Goal: Information Seeking & Learning: Learn about a topic

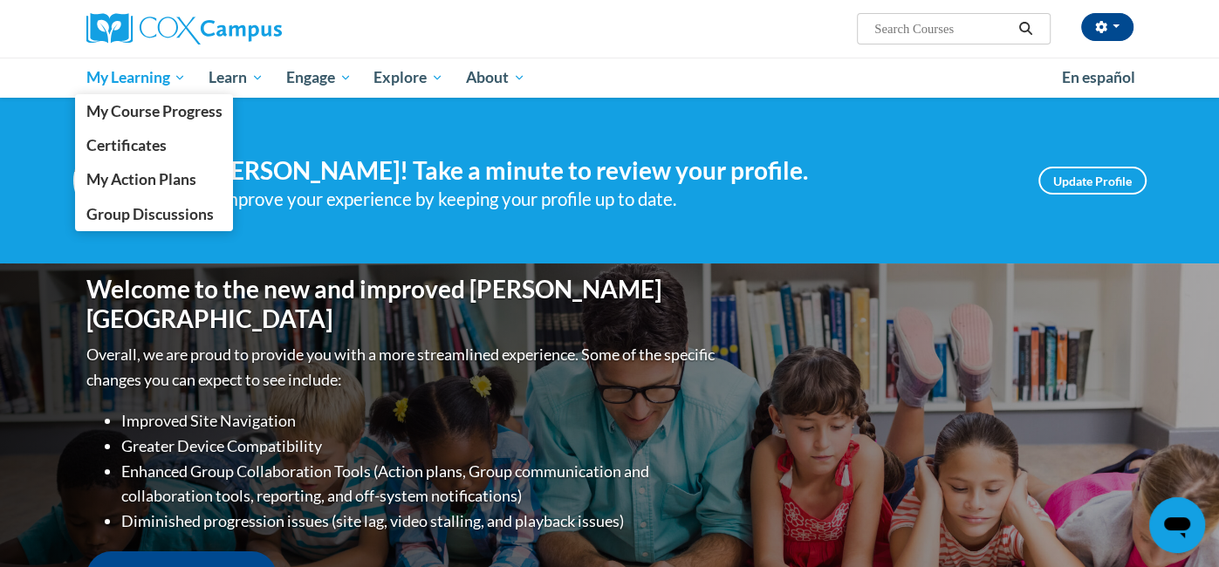
click at [181, 69] on span "My Learning" at bounding box center [136, 77] width 100 height 21
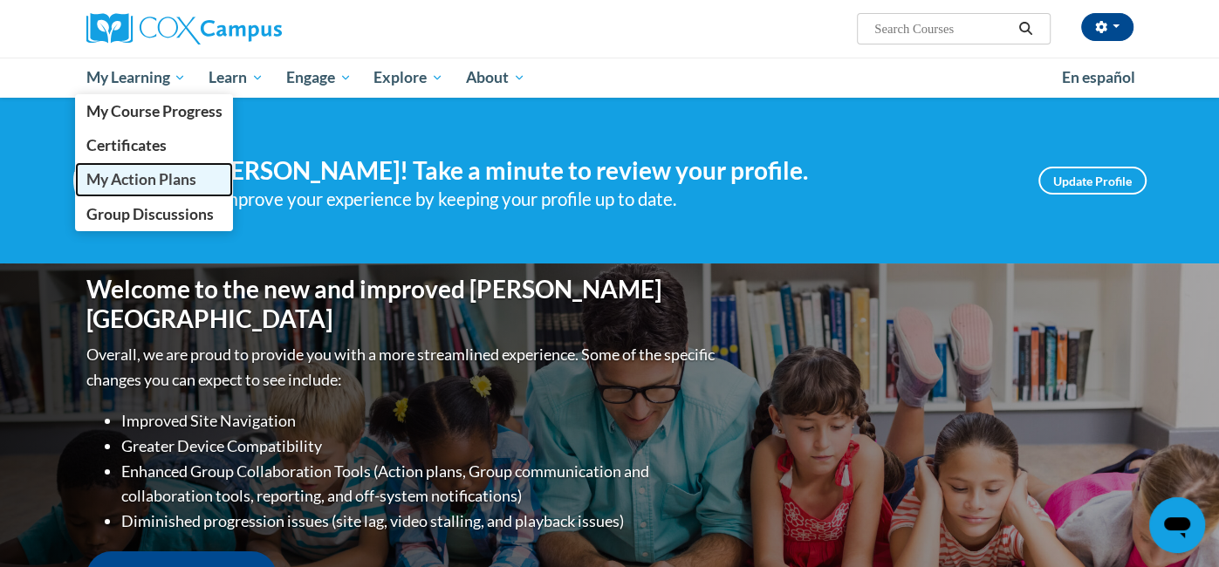
click at [173, 177] on span "My Action Plans" at bounding box center [141, 179] width 110 height 18
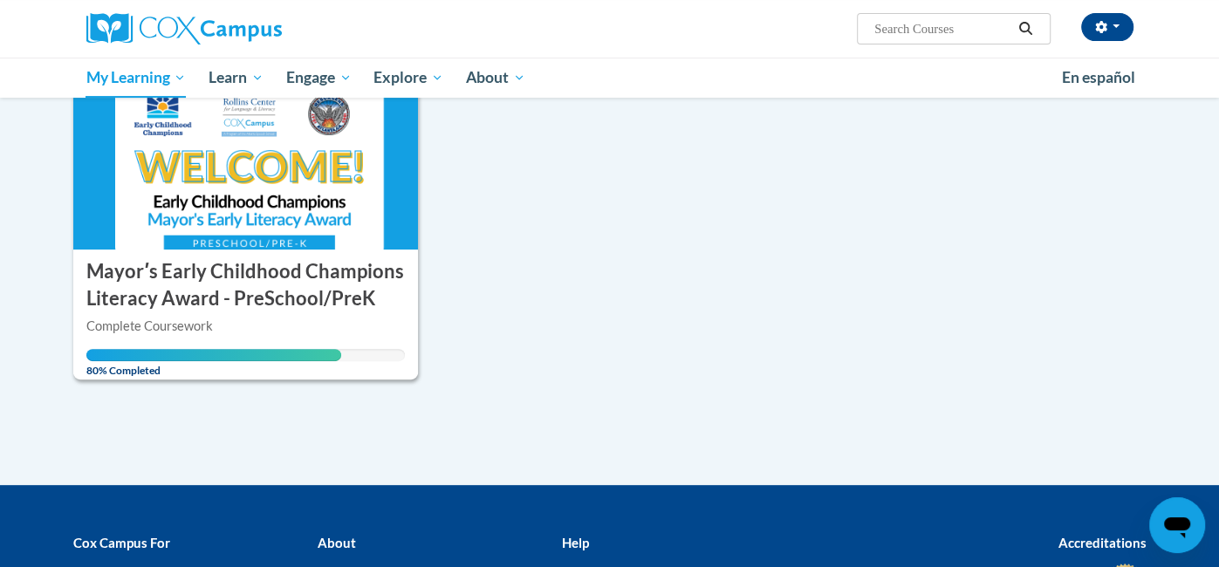
scroll to position [229, 0]
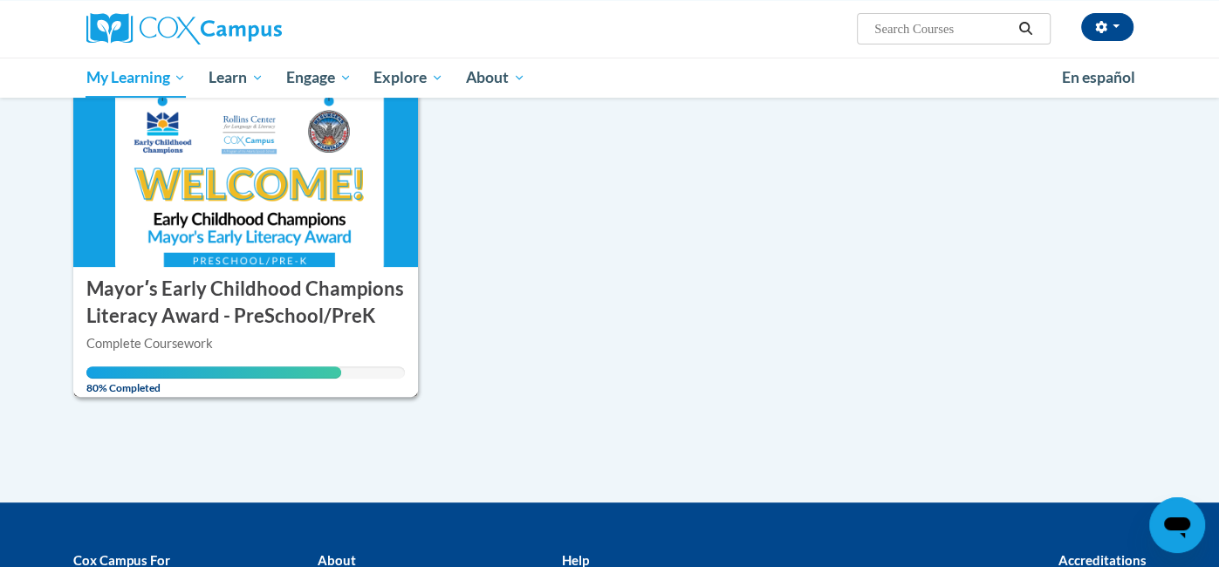
click at [261, 202] on img at bounding box center [246, 178] width 346 height 178
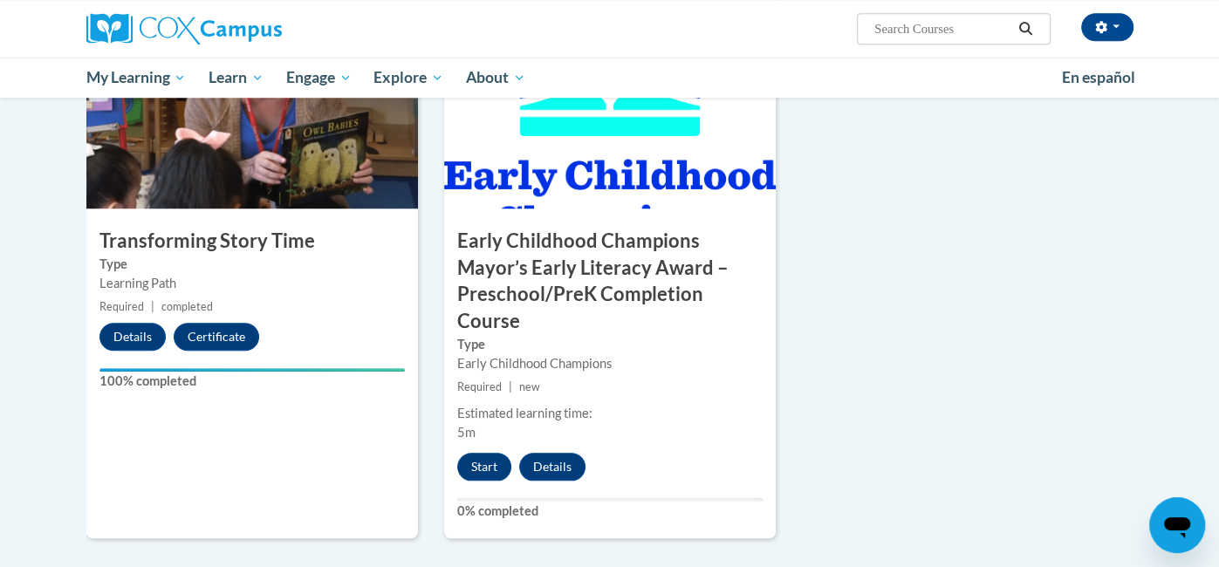
scroll to position [1009, 0]
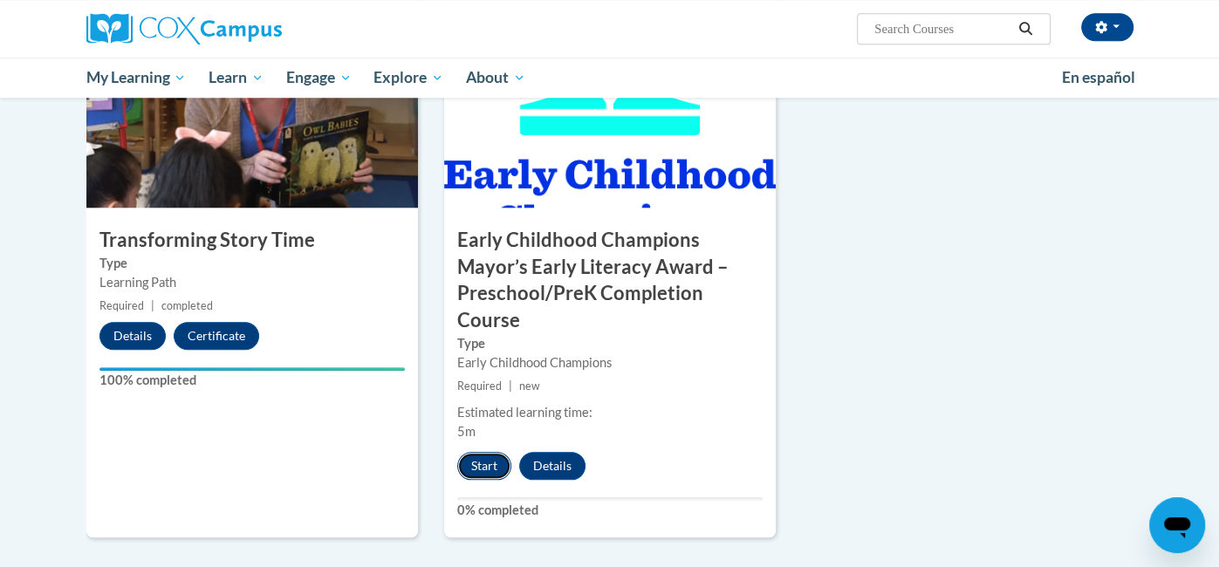
click at [492, 457] on button "Start" at bounding box center [484, 466] width 54 height 28
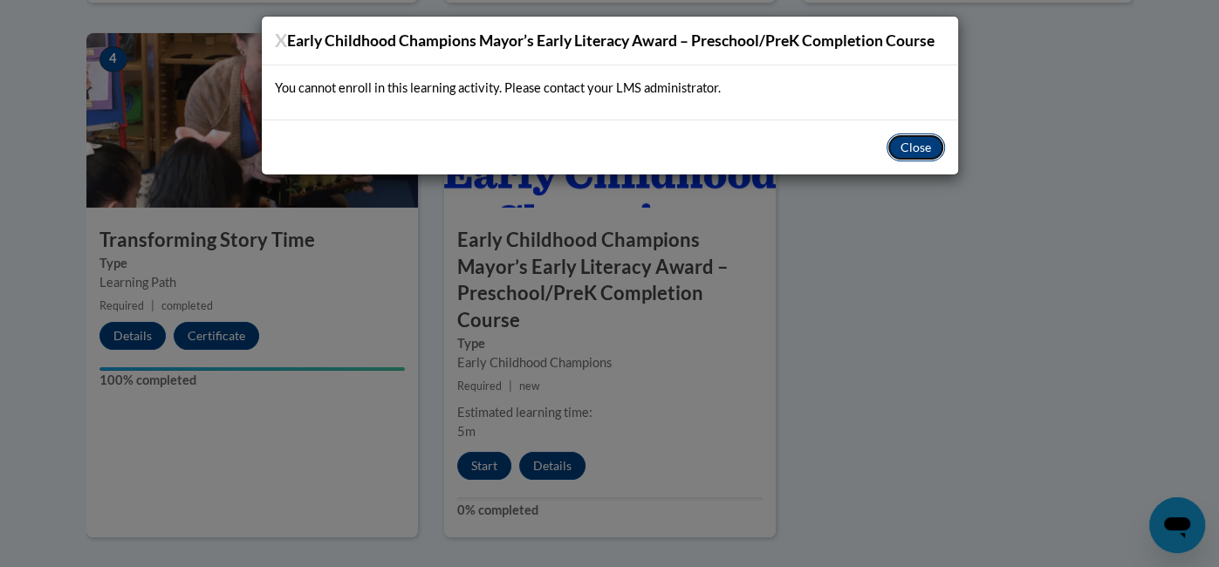
click at [931, 153] on button "Close" at bounding box center [916, 148] width 58 height 28
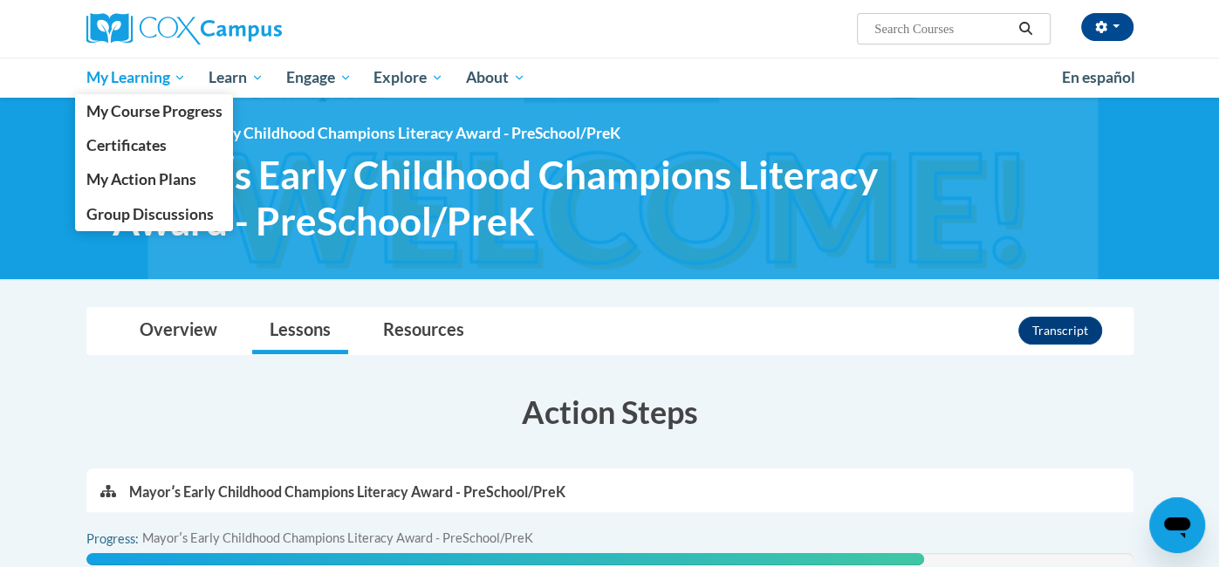
click at [162, 80] on span "My Learning" at bounding box center [136, 77] width 100 height 21
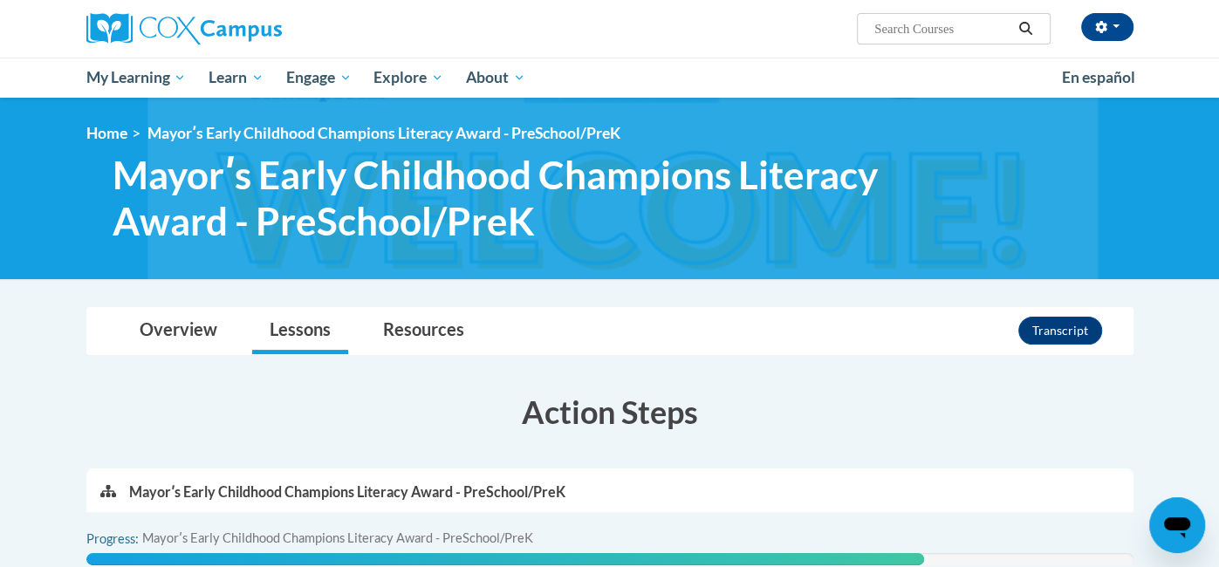
click at [1188, 158] on img at bounding box center [609, 189] width 1219 height 182
click at [1115, 25] on span "button" at bounding box center [1116, 25] width 7 height 3
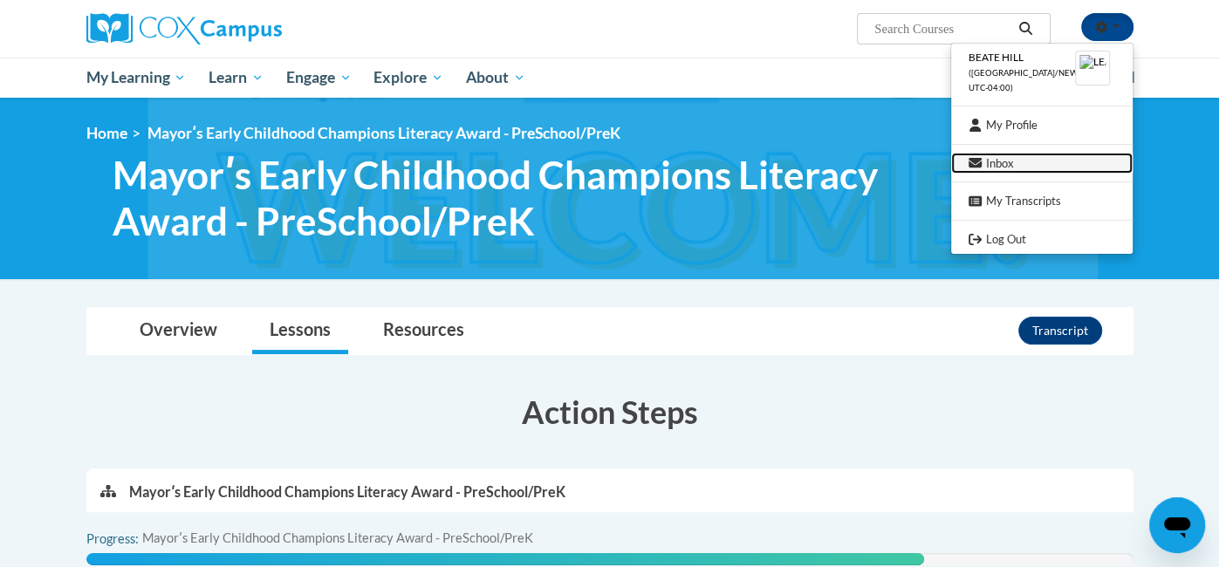
click at [1038, 170] on link "Inbox" at bounding box center [1042, 164] width 182 height 22
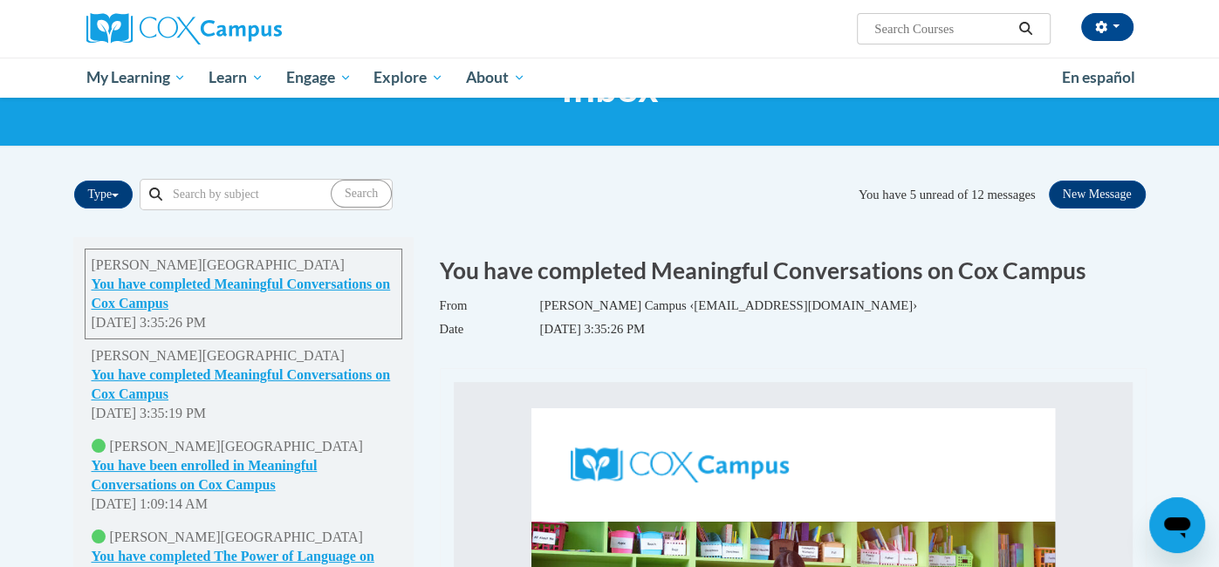
scroll to position [81, 0]
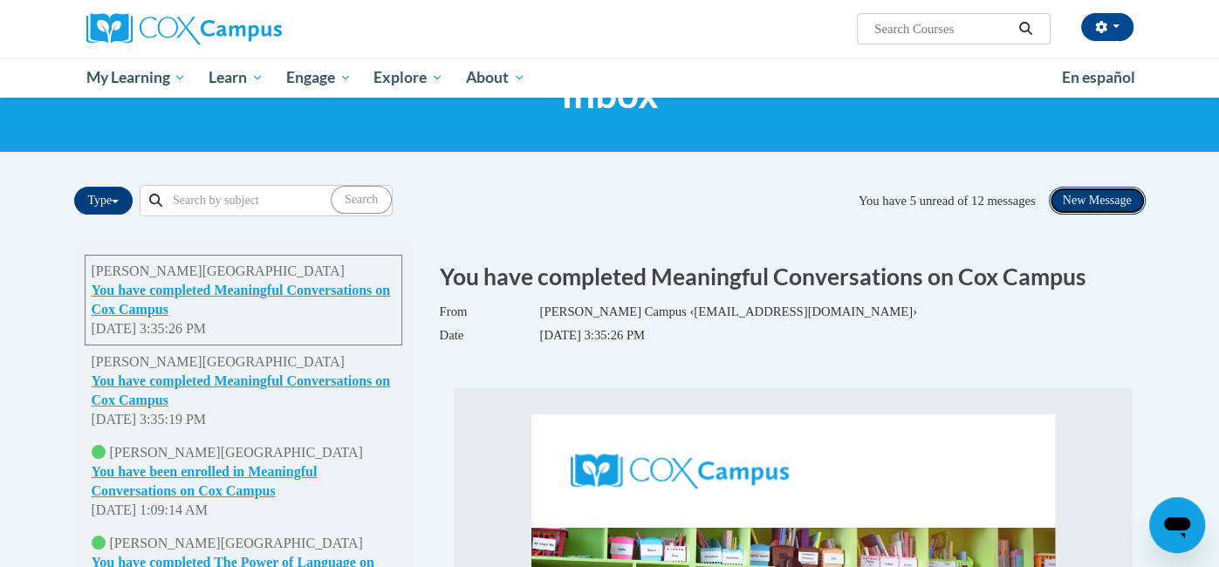
click at [1111, 199] on button "New Message" at bounding box center [1097, 201] width 97 height 28
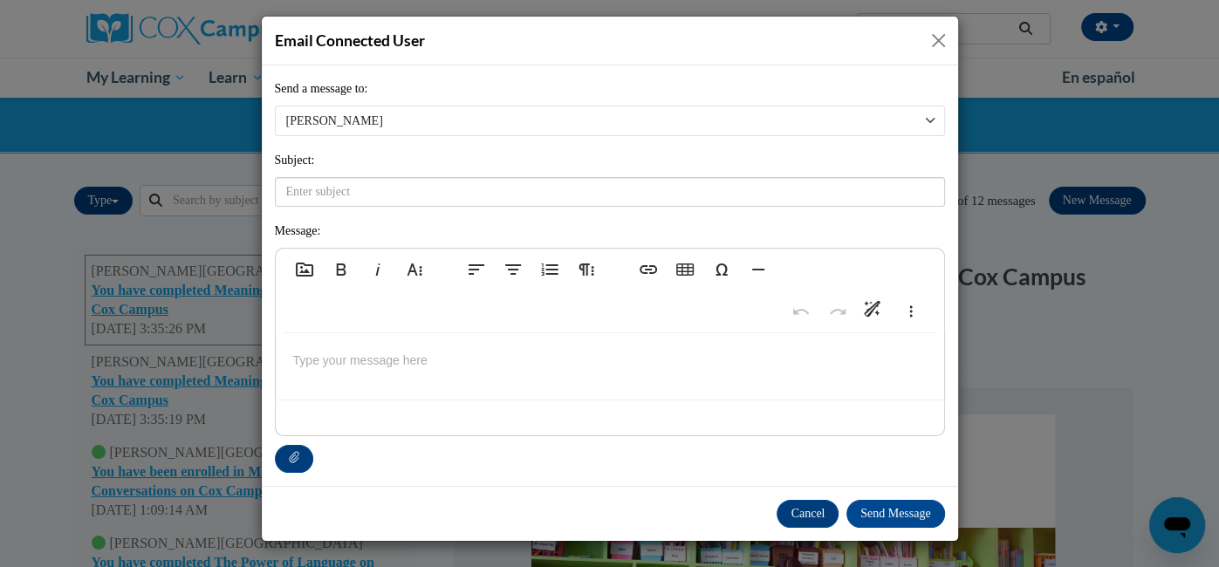
click at [946, 48] on button "Close" at bounding box center [939, 41] width 22 height 22
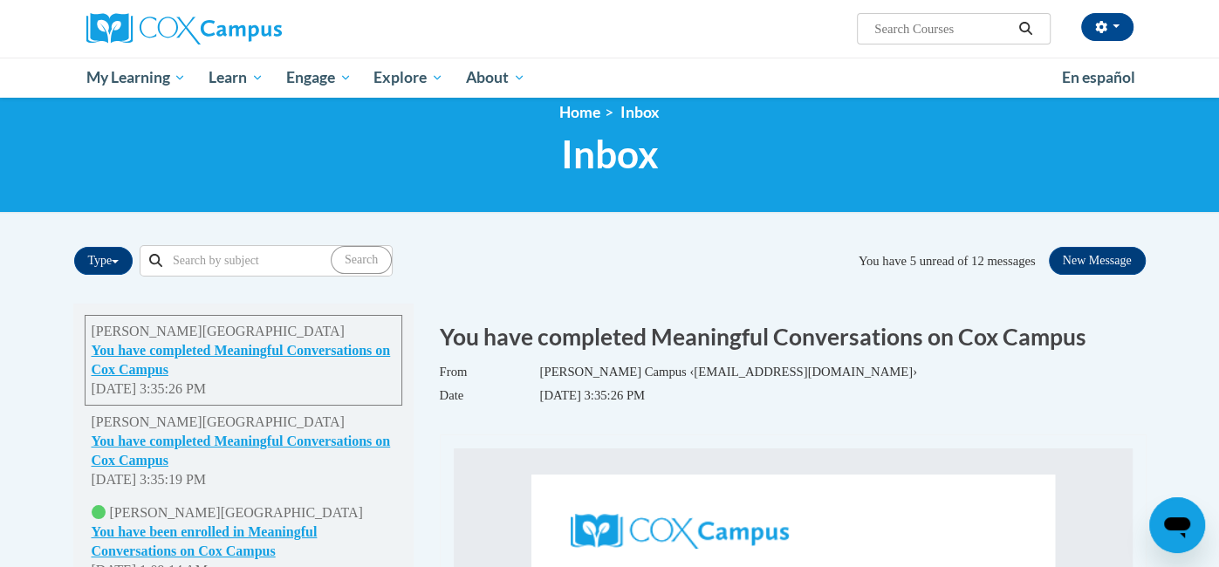
scroll to position [20, 0]
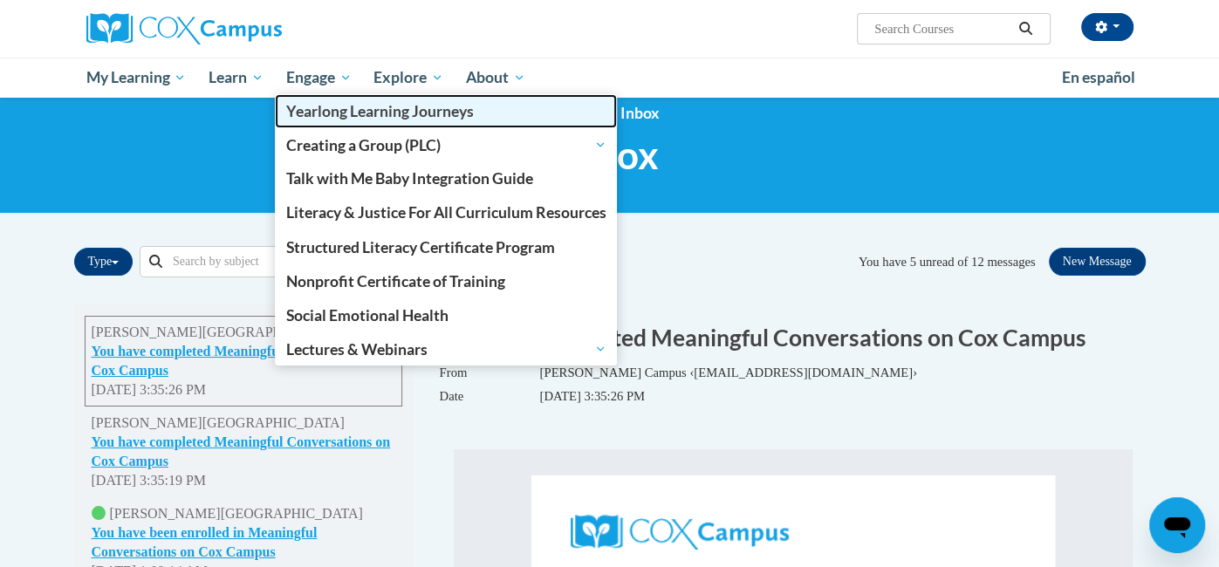
click at [335, 95] on link "Yearlong Learning Journeys" at bounding box center [446, 111] width 343 height 34
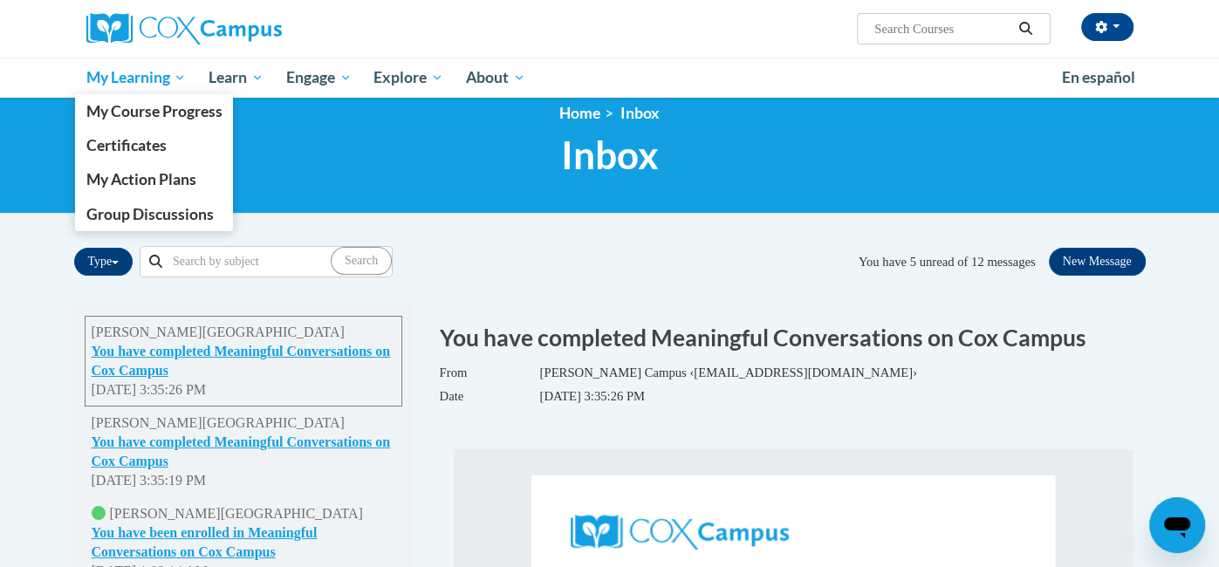
click at [159, 80] on span "My Learning" at bounding box center [136, 77] width 100 height 21
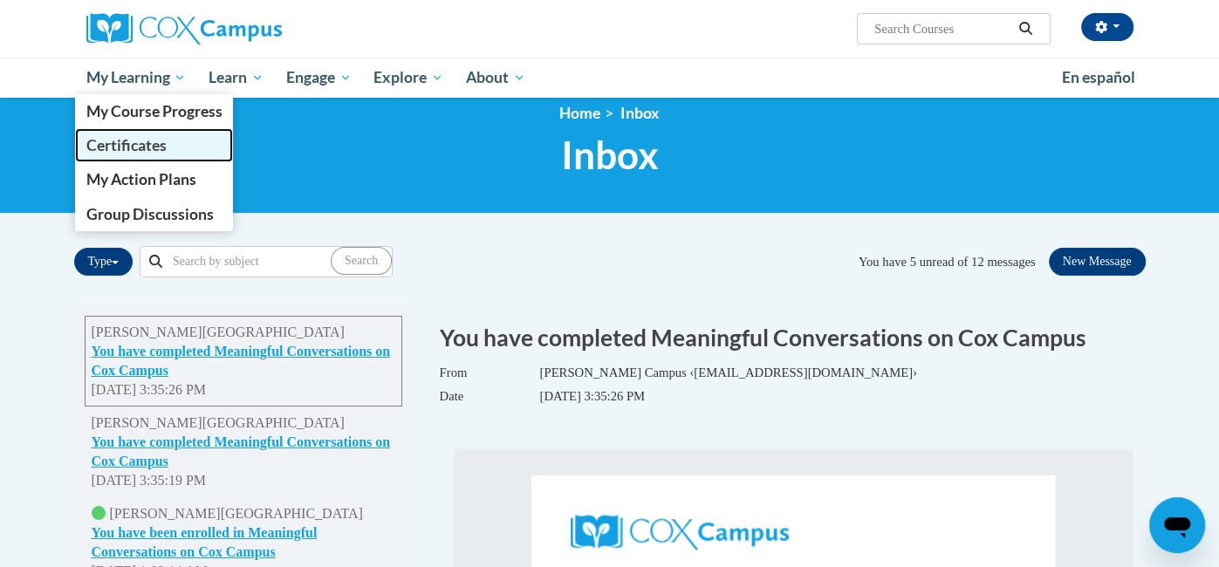
click at [140, 152] on span "Certificates" at bounding box center [126, 145] width 80 height 18
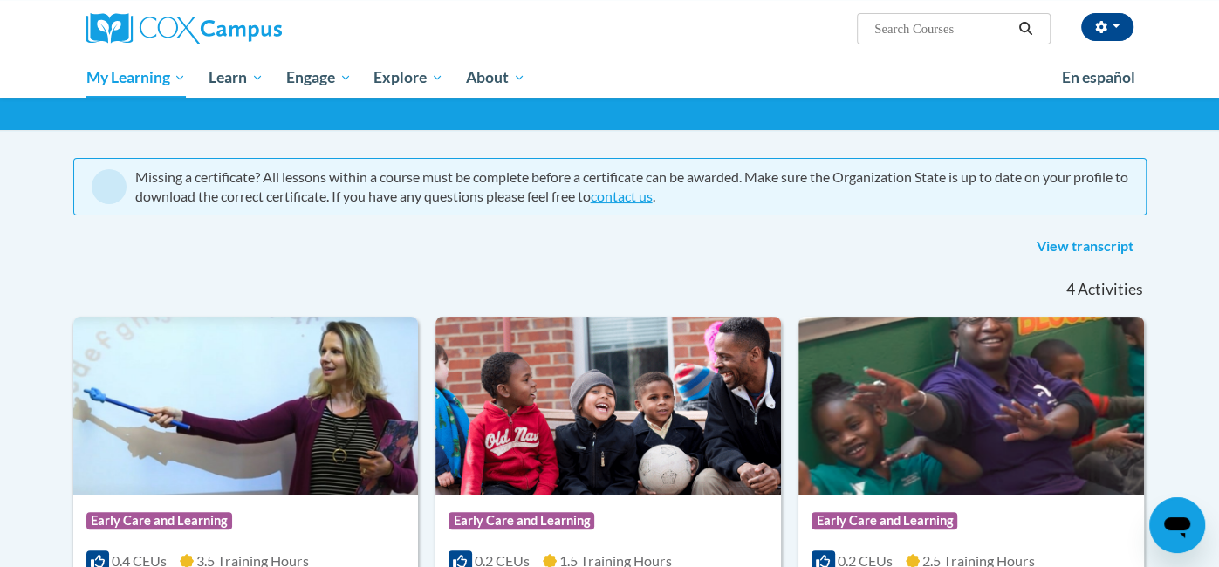
scroll to position [72, 0]
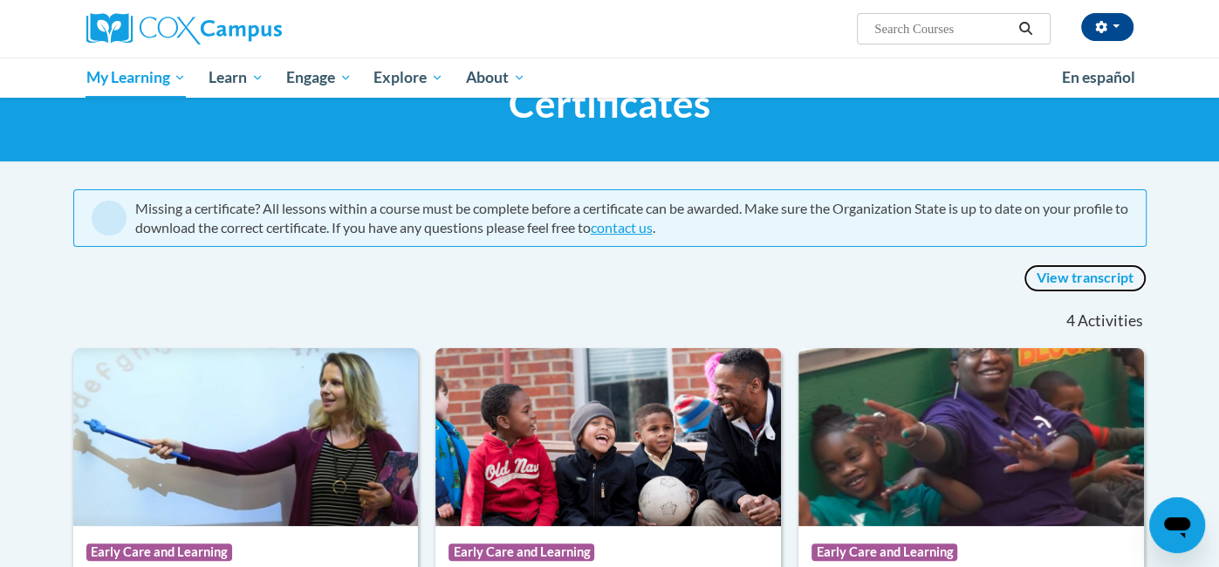
click at [1102, 277] on link "View transcript" at bounding box center [1085, 278] width 123 height 28
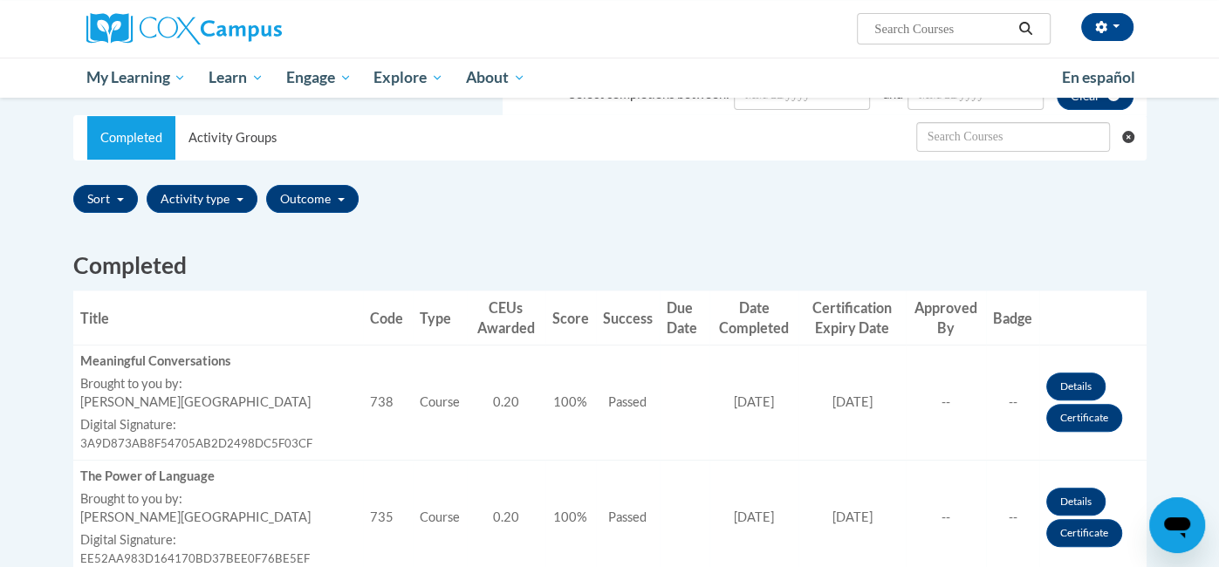
scroll to position [330, 0]
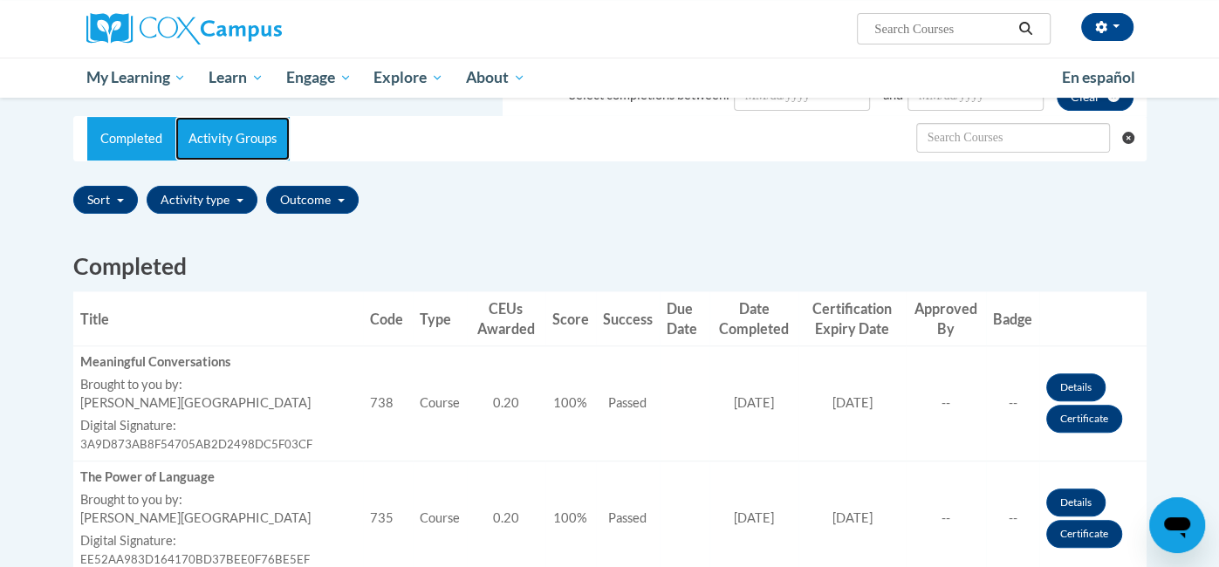
click at [235, 135] on link "Activity Groups" at bounding box center [232, 139] width 114 height 44
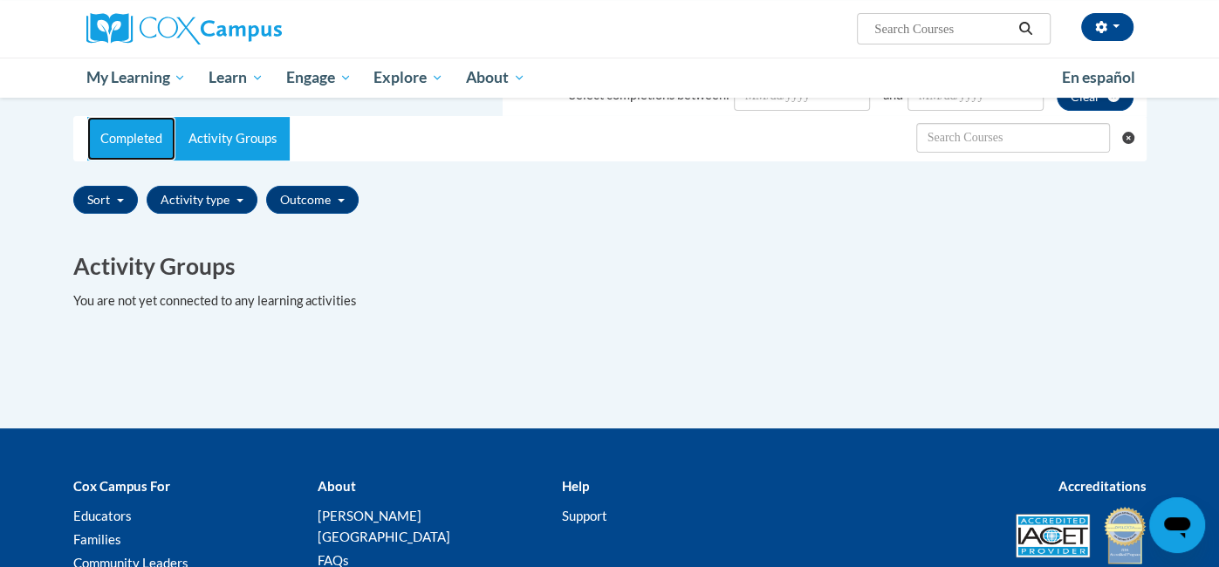
click at [127, 137] on link "Completed" at bounding box center [131, 139] width 88 height 44
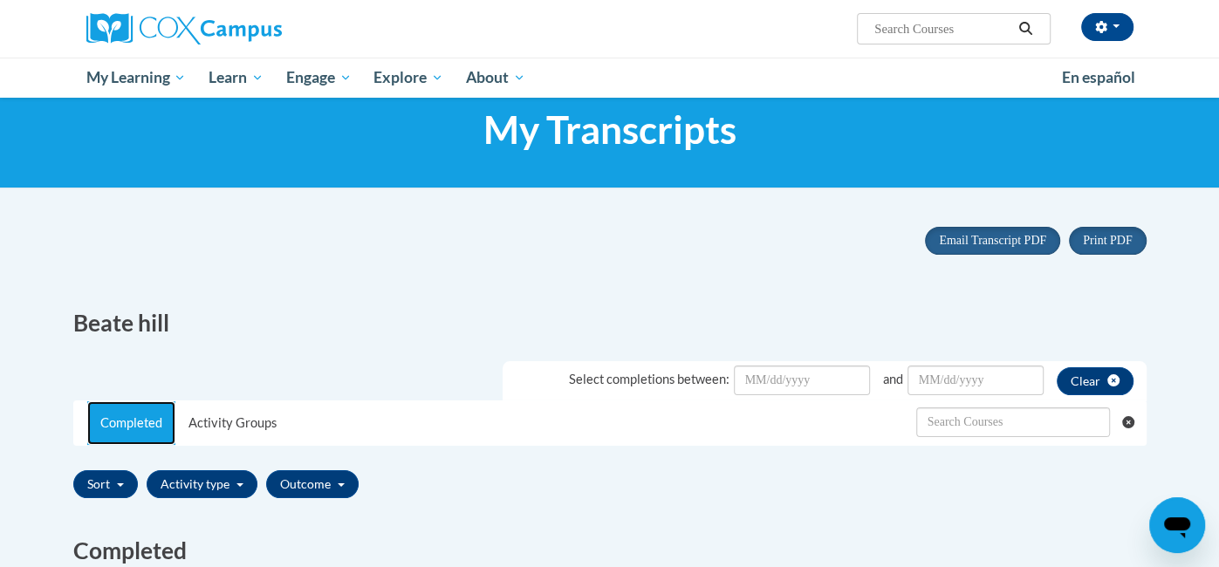
scroll to position [0, 0]
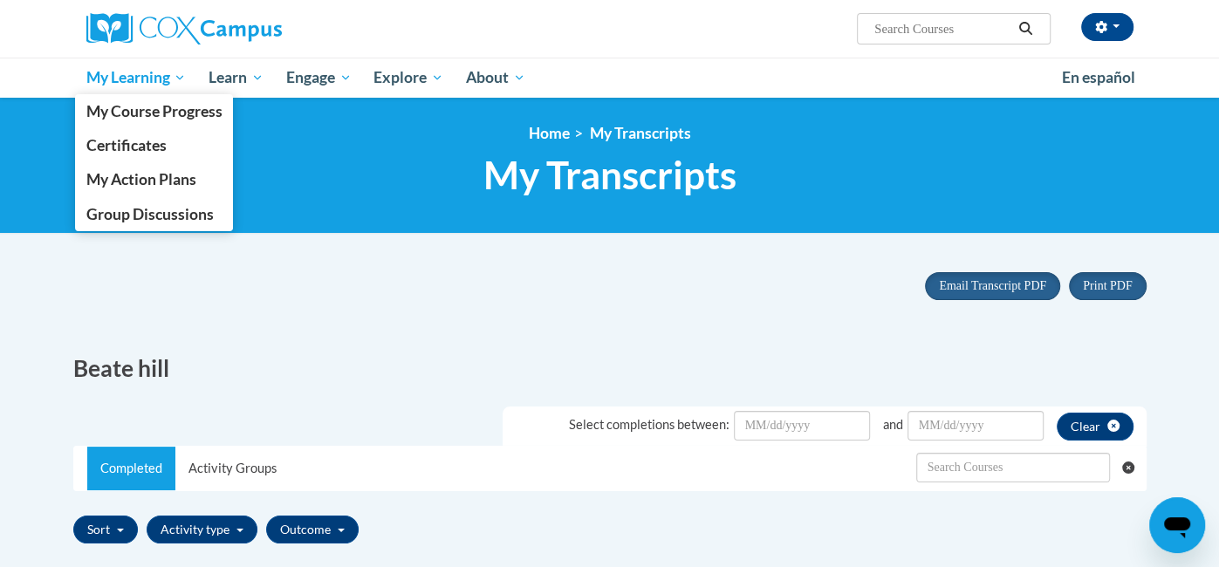
click at [162, 75] on span "My Learning" at bounding box center [136, 77] width 100 height 21
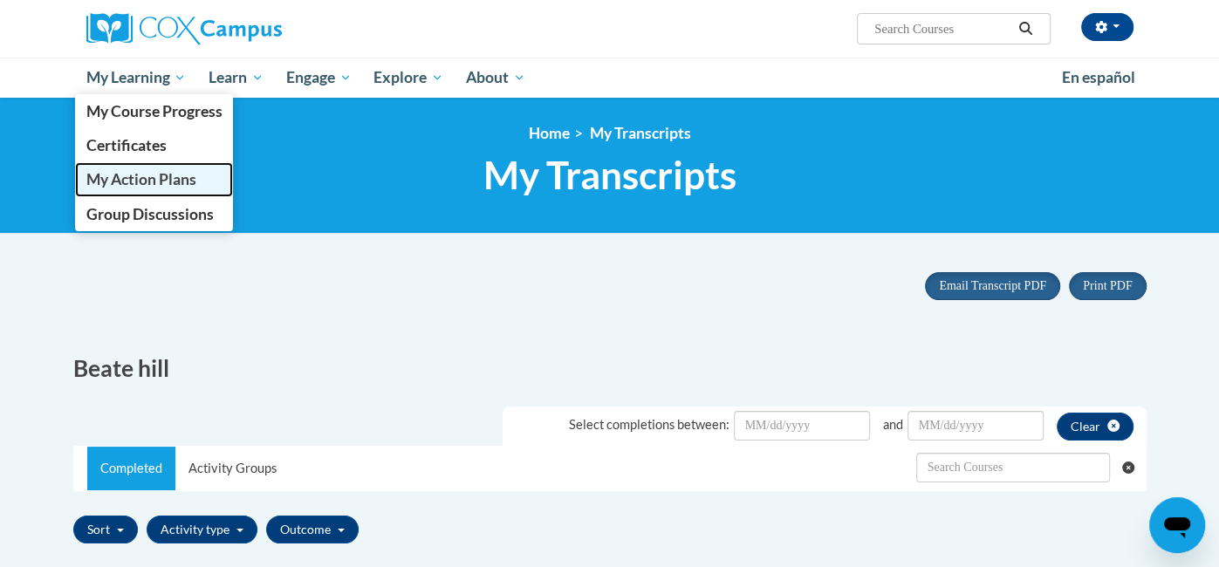
click at [130, 186] on span "My Action Plans" at bounding box center [141, 179] width 110 height 18
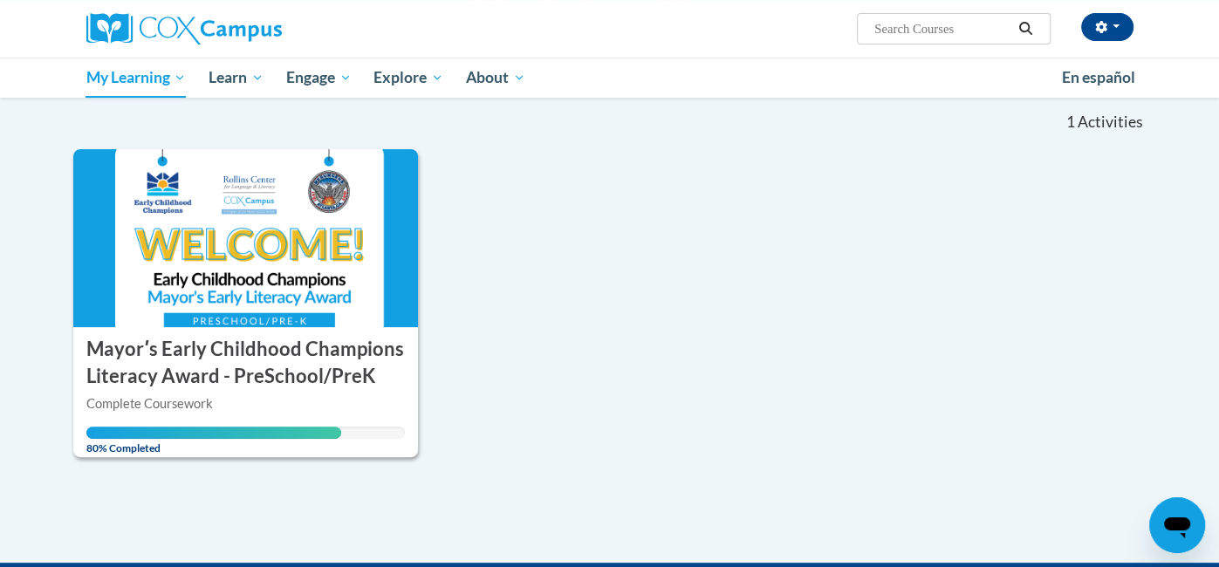
scroll to position [160, 0]
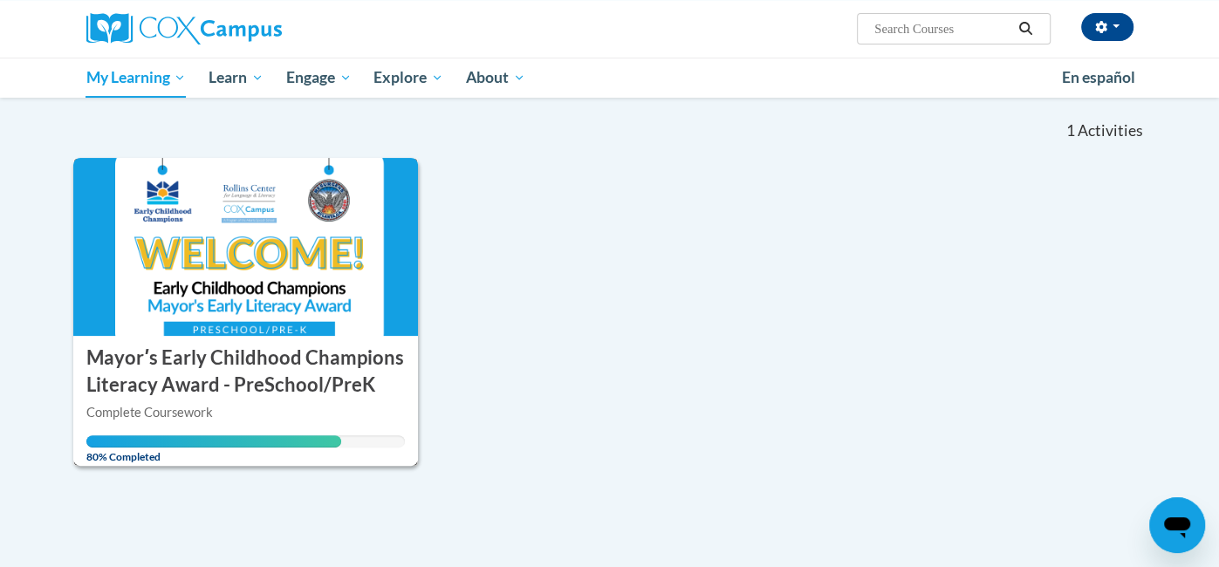
click at [160, 313] on img at bounding box center [246, 247] width 346 height 178
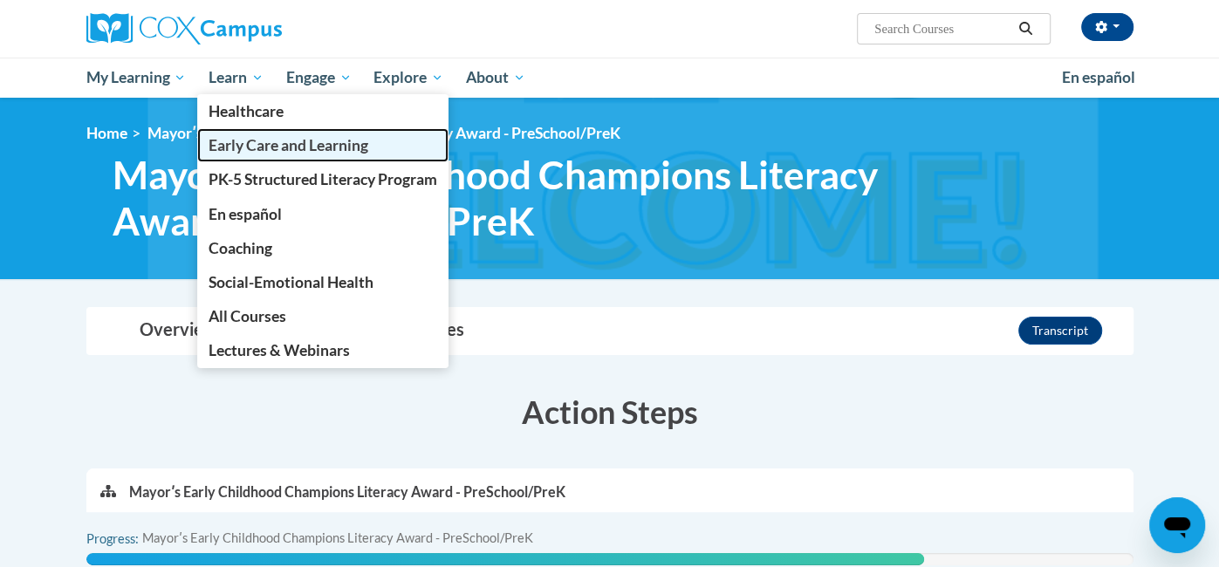
click at [298, 154] on link "Early Care and Learning" at bounding box center [322, 145] width 251 height 34
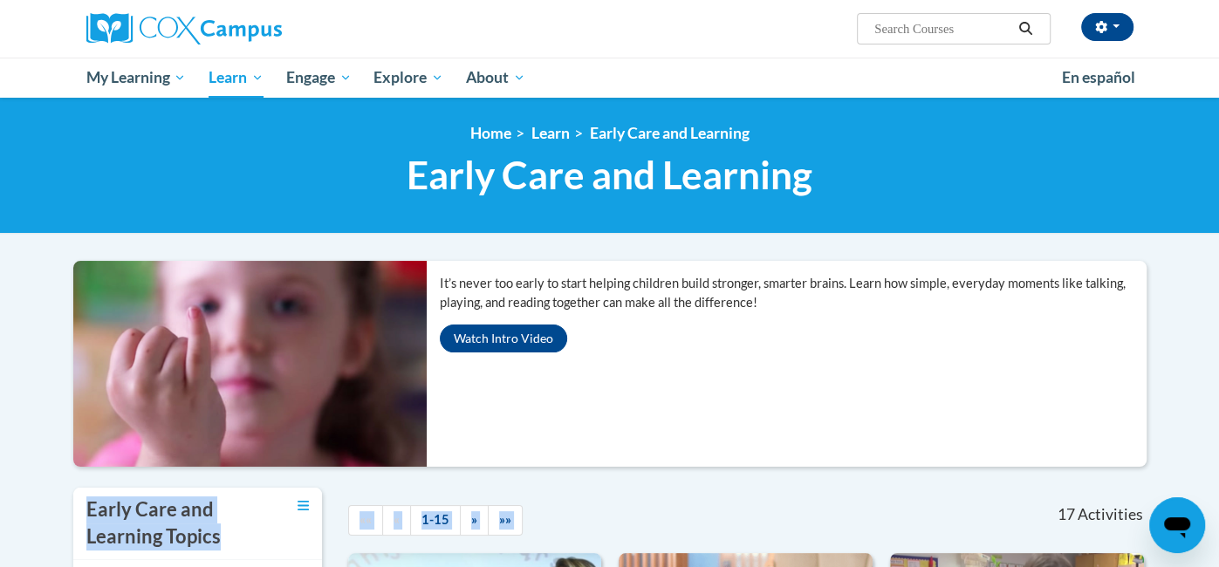
drag, startPoint x: 963, startPoint y: 525, endPoint x: 947, endPoint y: 357, distance: 169.2
click at [1000, 511] on div "17 Activities CEUs" at bounding box center [1022, 515] width 275 height 54
drag, startPoint x: 1000, startPoint y: 511, endPoint x: 1003, endPoint y: 434, distance: 77.7
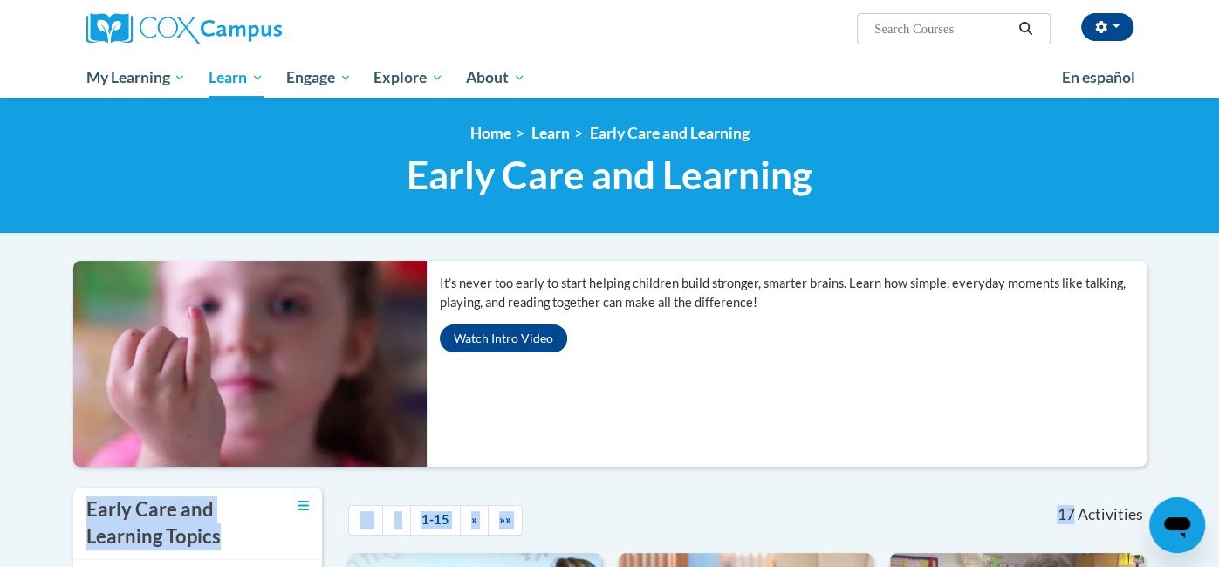
click at [949, 517] on div "17 Activities CEUs" at bounding box center [1022, 515] width 275 height 54
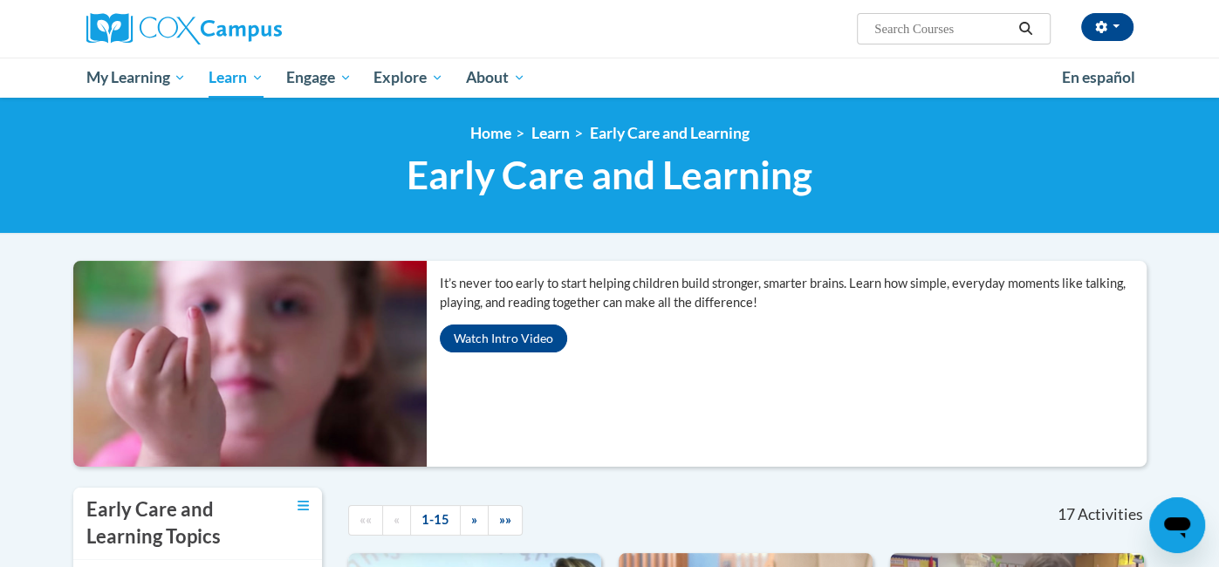
drag, startPoint x: 18, startPoint y: 450, endPoint x: 30, endPoint y: 315, distance: 135.7
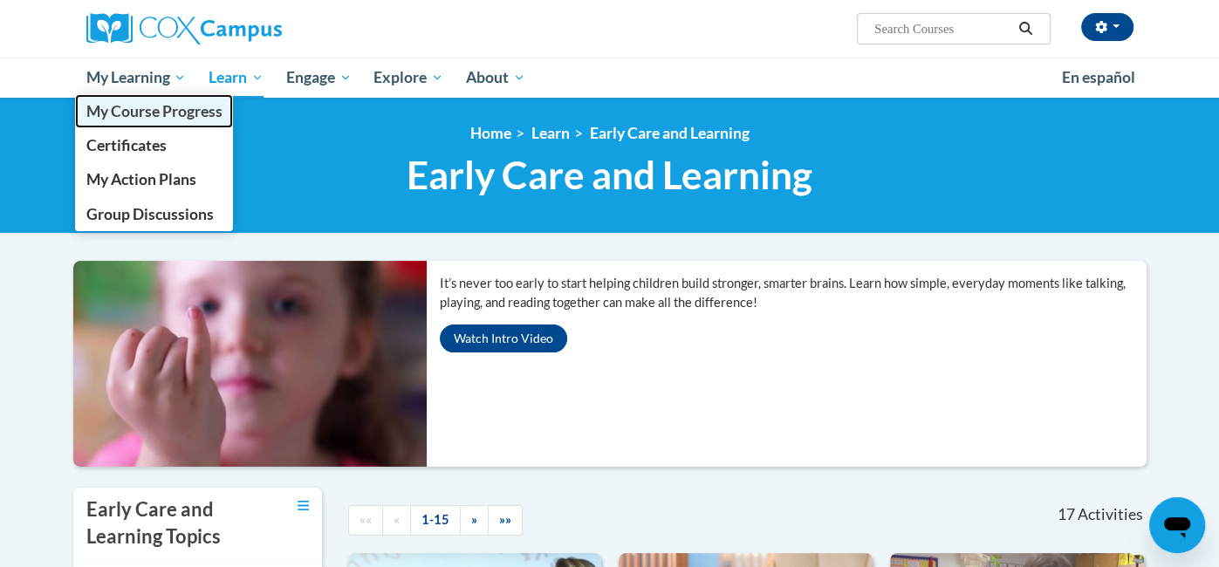
click at [150, 110] on span "My Course Progress" at bounding box center [154, 111] width 136 height 18
